Goal: Task Accomplishment & Management: Complete application form

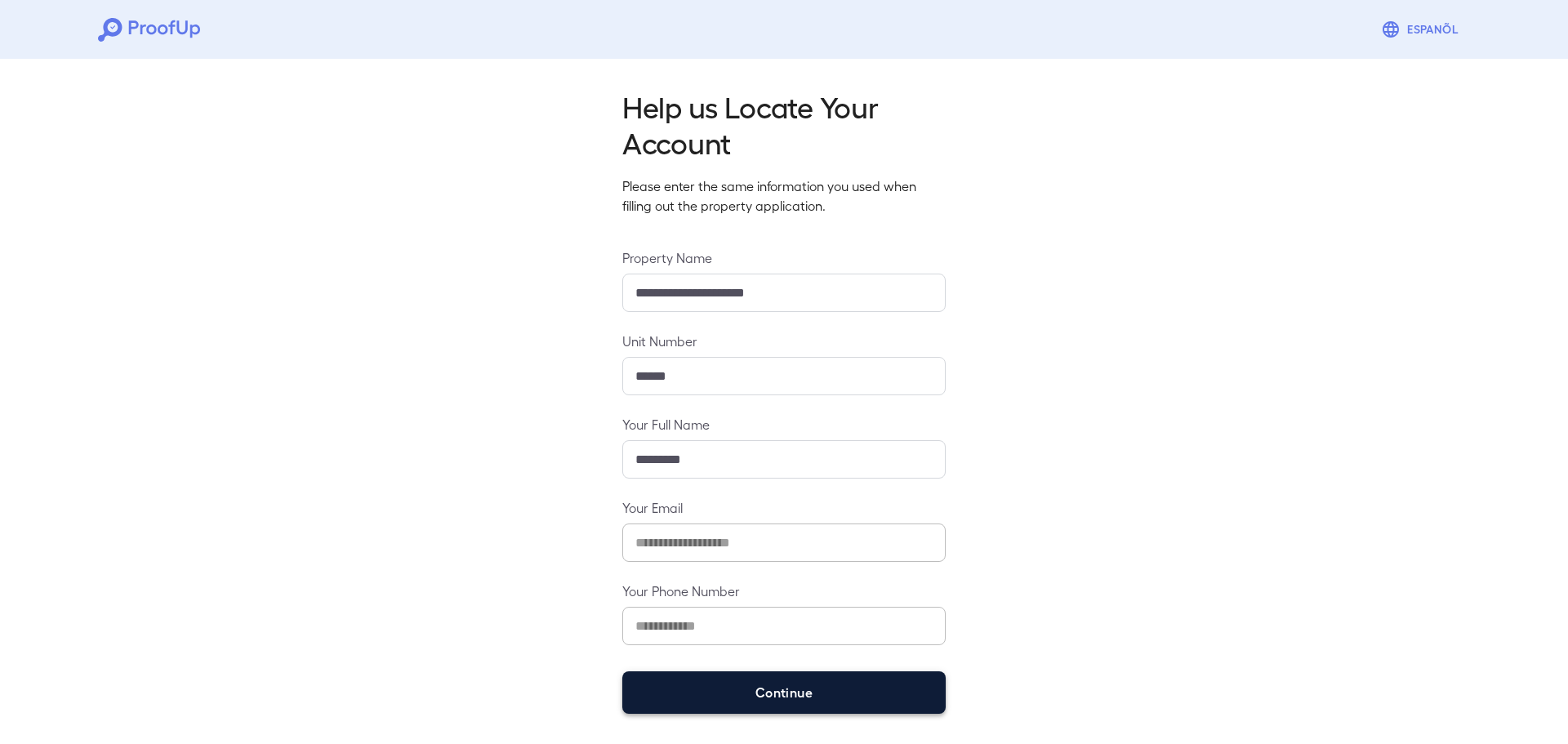
click at [705, 676] on button "Continue" at bounding box center [784, 692] width 323 height 43
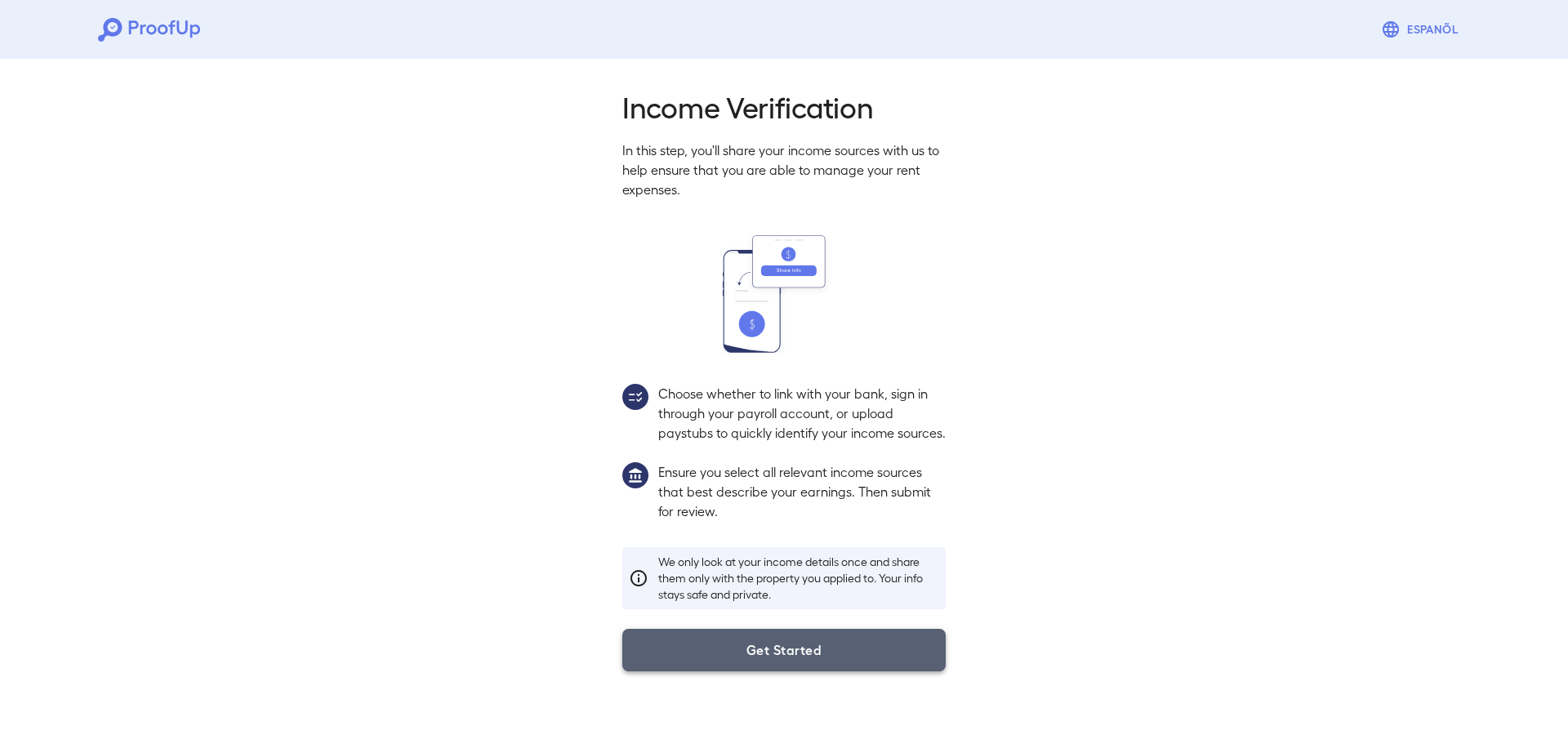
click at [703, 672] on button "Get Started" at bounding box center [784, 650] width 323 height 43
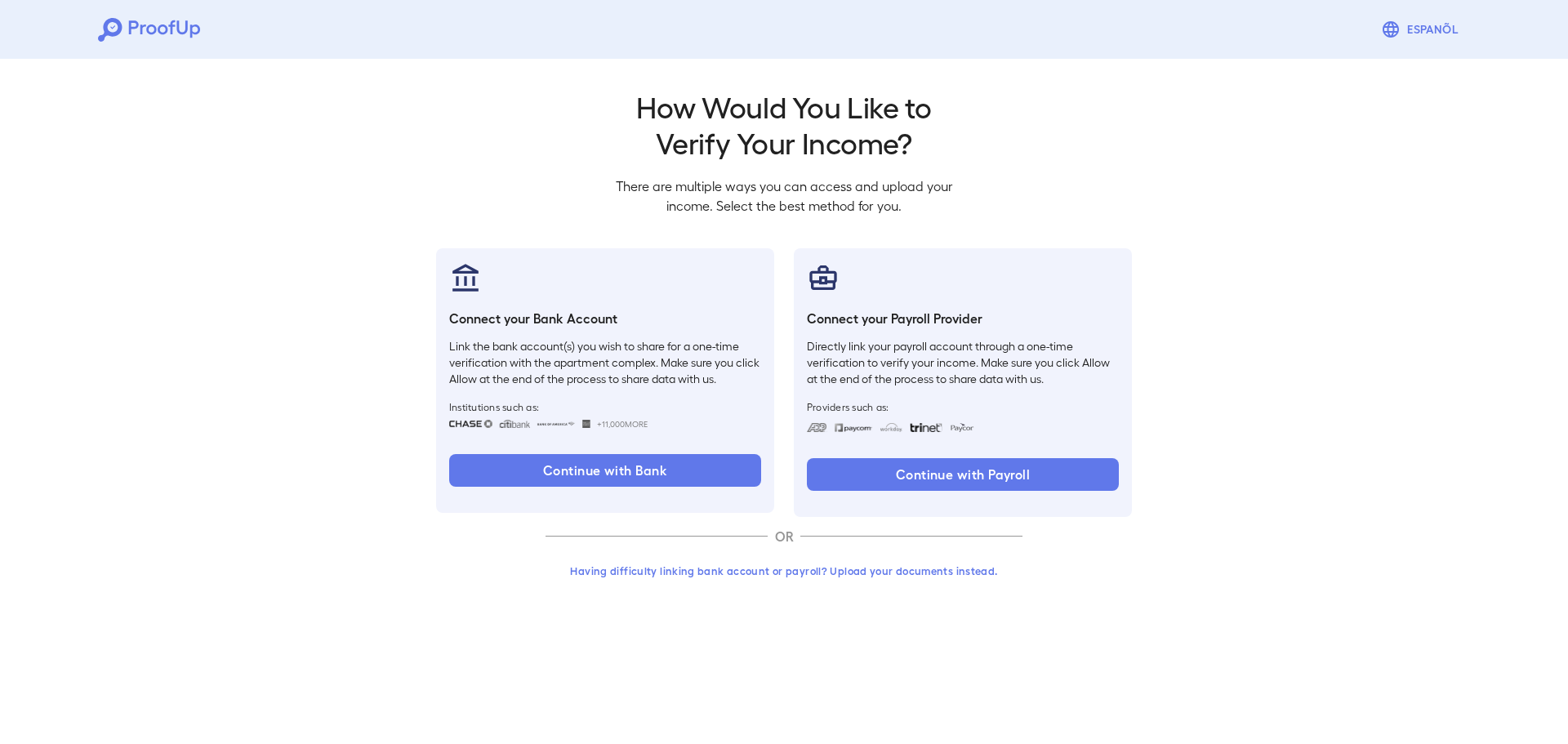
click at [750, 572] on button "Having difficulty linking bank account or payroll? Upload your documents instea…" at bounding box center [784, 571] width 477 height 29
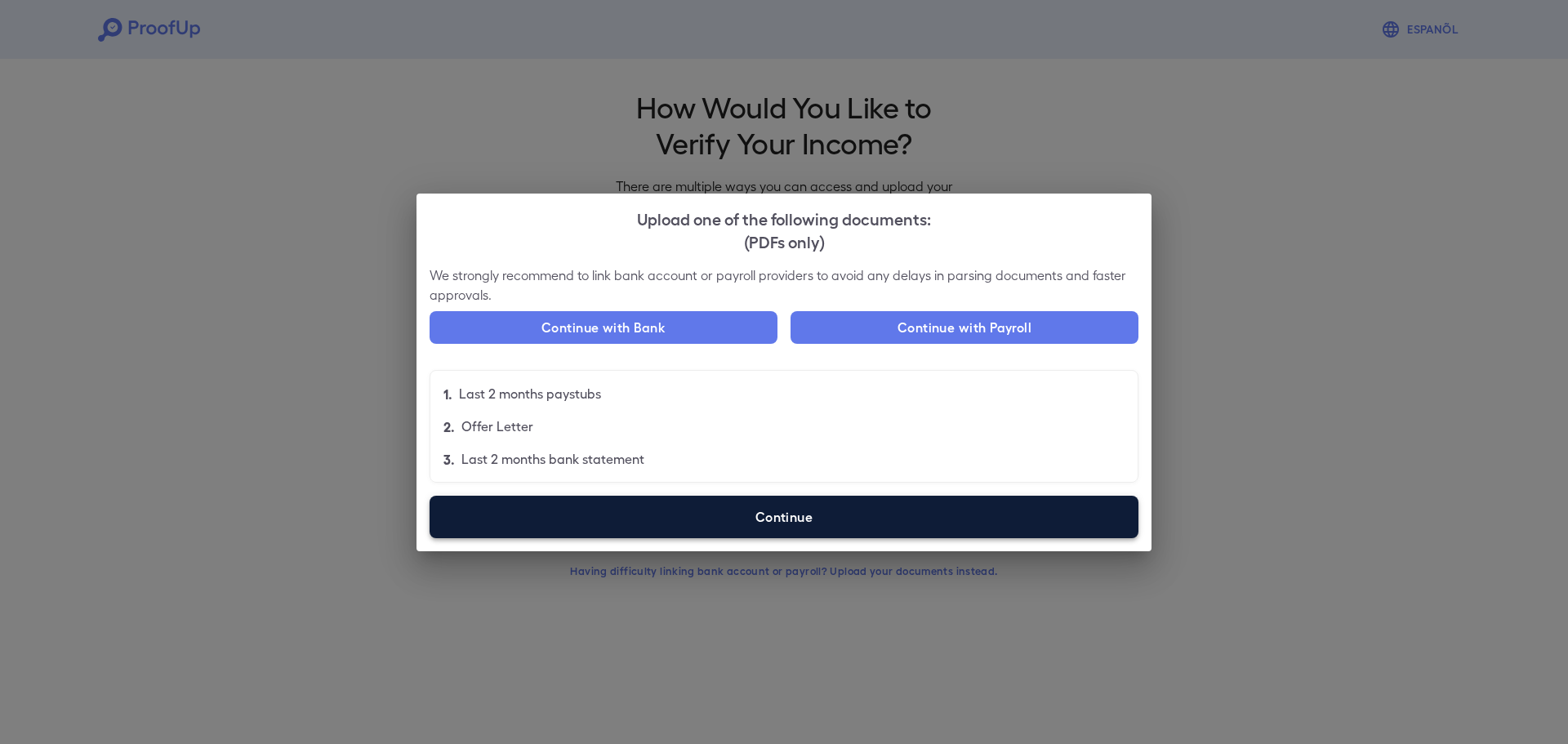
click at [620, 510] on label "Continue" at bounding box center [784, 517] width 708 height 43
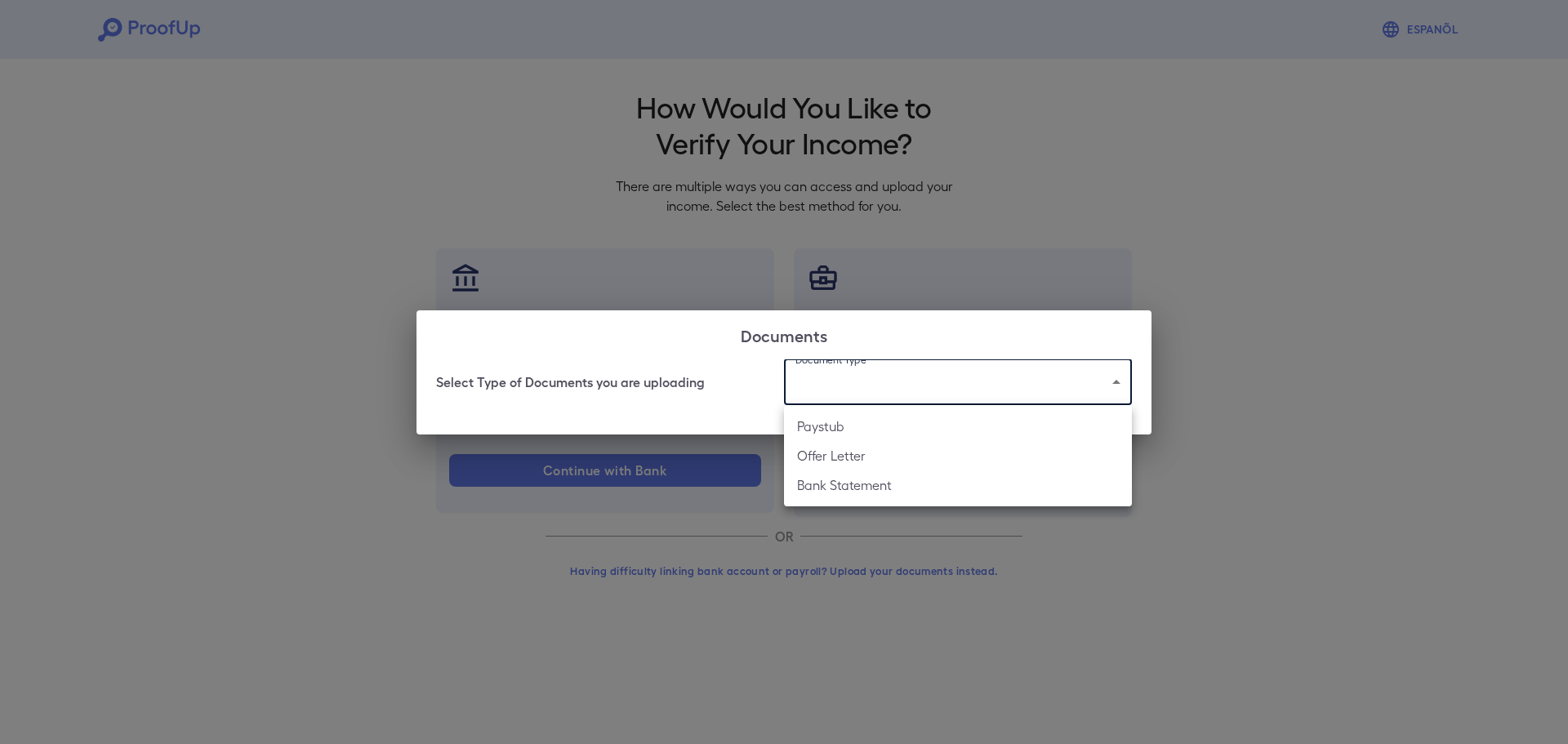
click at [881, 387] on body "Espanõl Go back How Would You Like to Verify Your Income? There are multiple wa…" at bounding box center [784, 312] width 1568 height 625
click at [870, 474] on li "Bank Statement" at bounding box center [957, 485] width 347 height 29
type input "**********"
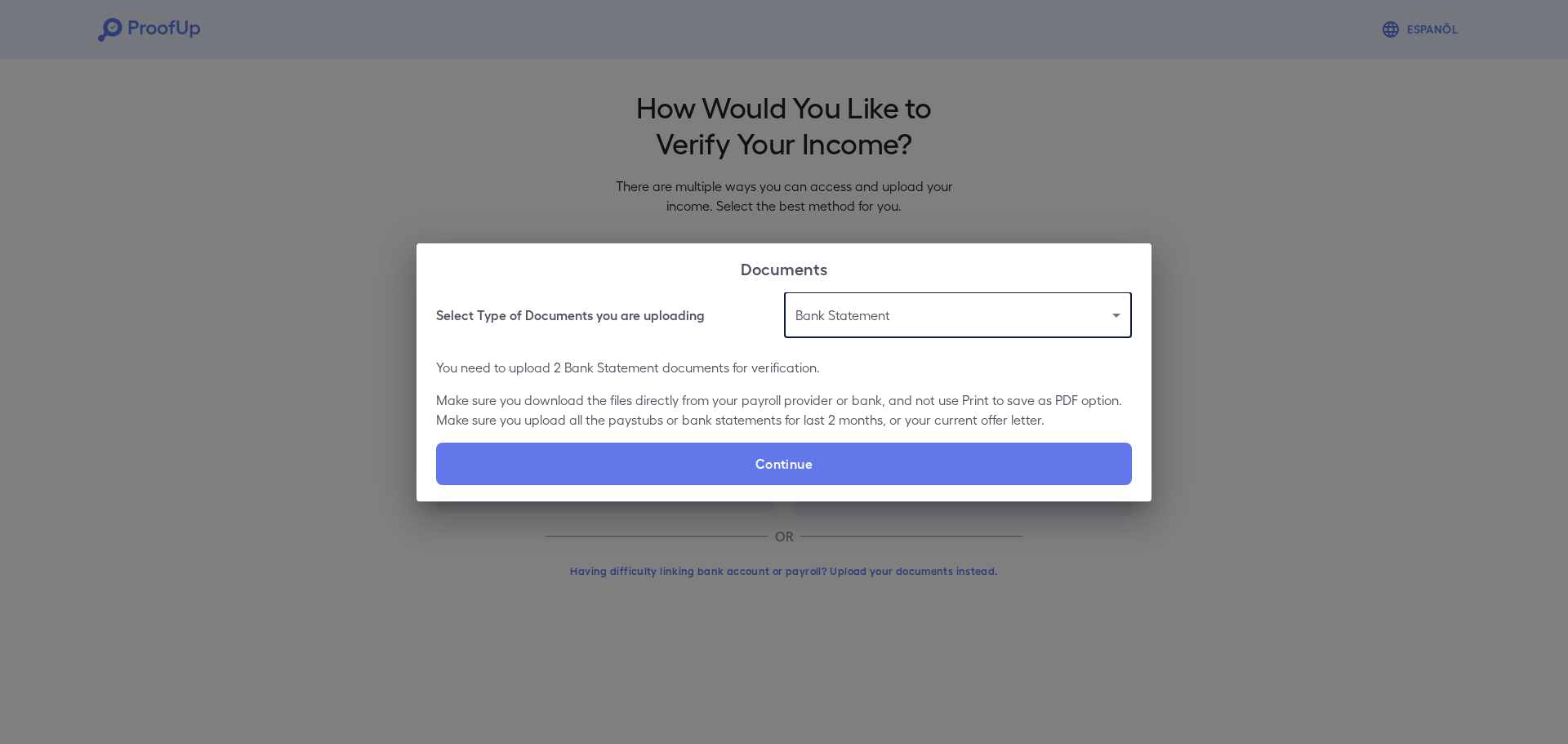
click at [841, 306] on body "**********" at bounding box center [784, 312] width 1568 height 625
click at [716, 413] on div at bounding box center [784, 372] width 1568 height 744
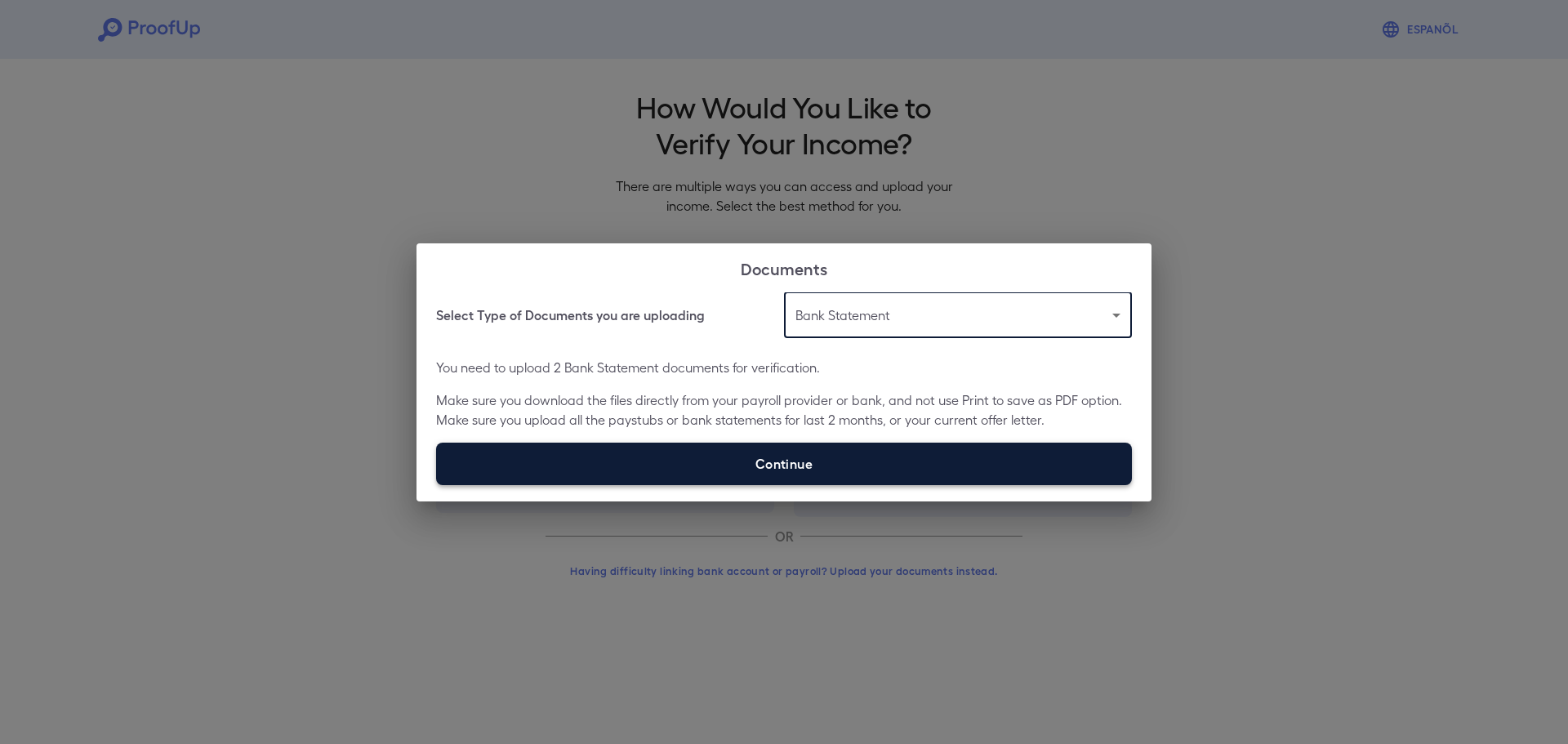
click at [743, 467] on label "Continue" at bounding box center [784, 463] width 696 height 43
click at [437, 484] on input "Continue" at bounding box center [436, 484] width 1 height 1
click at [664, 458] on label "Continue" at bounding box center [784, 463] width 696 height 43
click at [437, 484] on input "Continue" at bounding box center [436, 484] width 1 height 1
click at [683, 458] on label "Continue" at bounding box center [784, 463] width 696 height 43
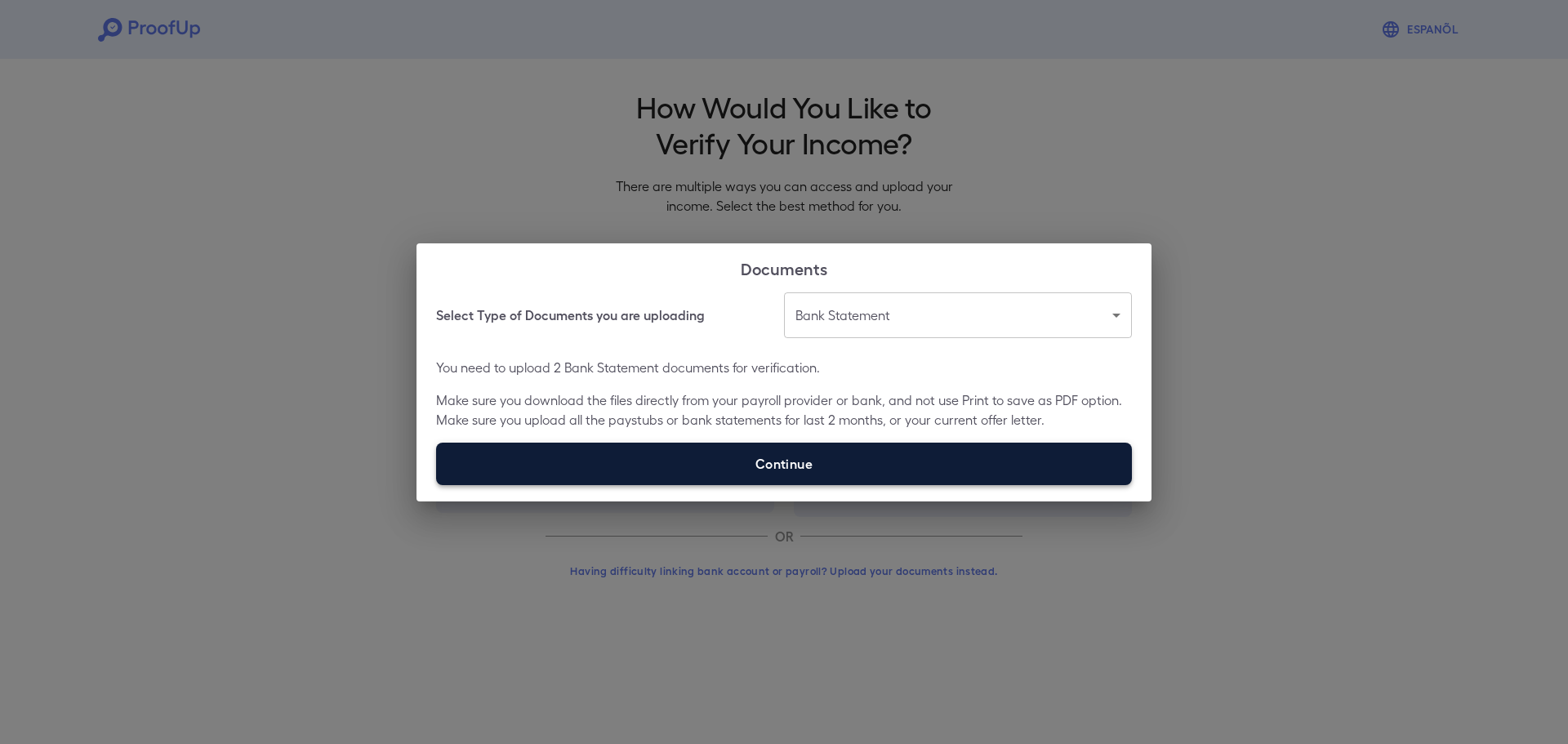
click at [437, 484] on input "Continue" at bounding box center [436, 484] width 1 height 1
click at [572, 450] on label "Continue" at bounding box center [784, 463] width 696 height 43
click at [437, 484] on input "Continue" at bounding box center [436, 484] width 1 height 1
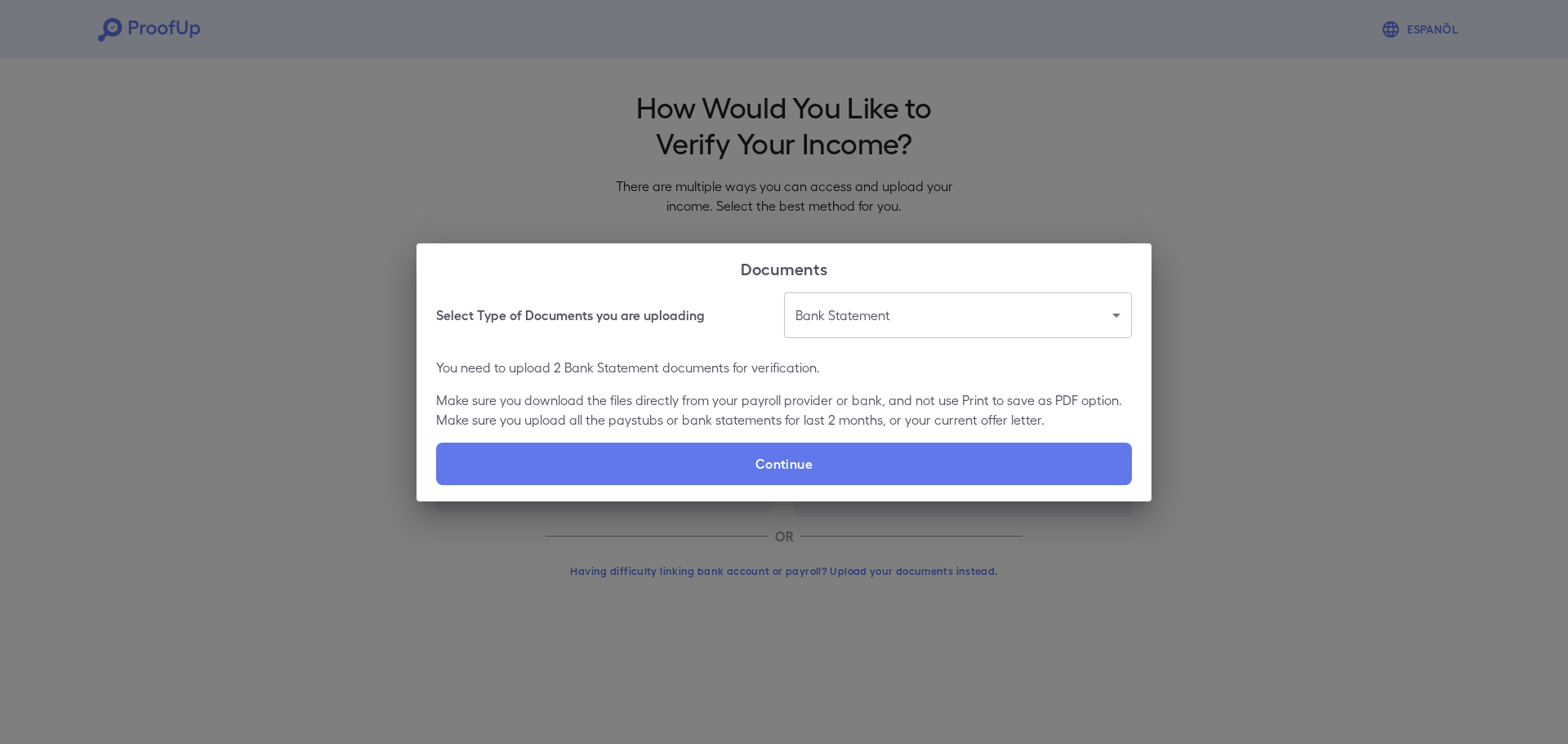
click at [552, 155] on div "**********" at bounding box center [784, 372] width 1568 height 744
